Goal: Transaction & Acquisition: Purchase product/service

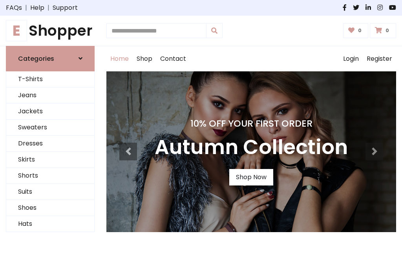
click at [201, 129] on h4 "10% Off Your First Order" at bounding box center [251, 123] width 193 height 11
click at [251, 177] on link "Shop Now" at bounding box center [251, 177] width 44 height 16
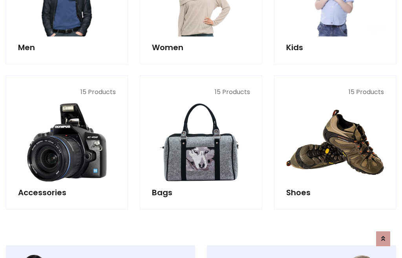
scroll to position [782, 0]
